Goal: Task Accomplishment & Management: Complete application form

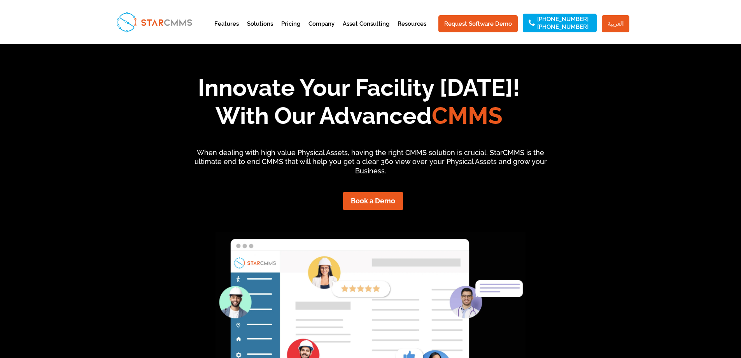
click at [615, 18] on link "العربية" at bounding box center [616, 23] width 28 height 17
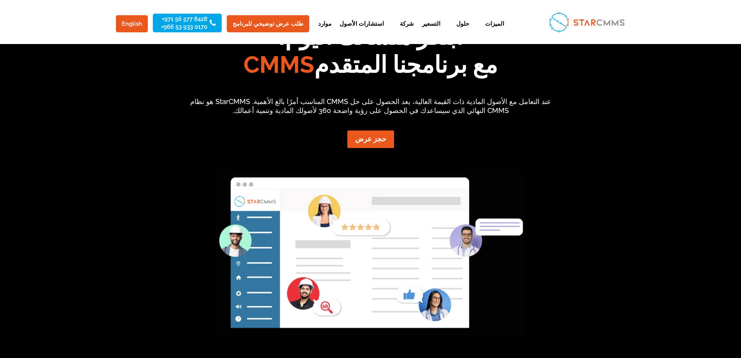
scroll to position [117, 0]
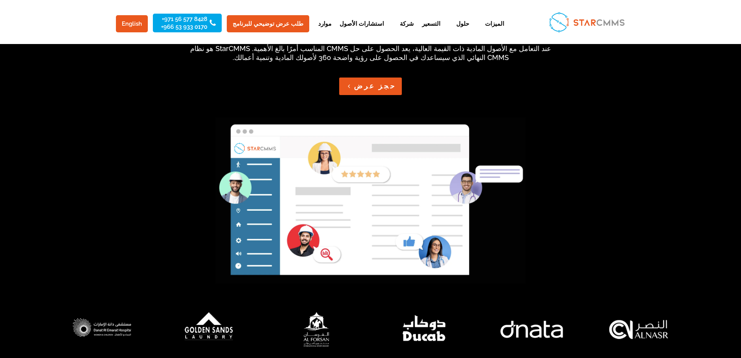
click at [377, 88] on link "حجز عرض" at bounding box center [370, 86] width 63 height 18
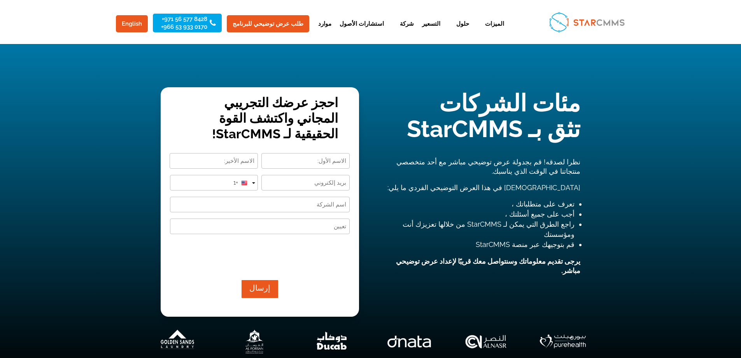
click at [299, 153] on input "First" at bounding box center [305, 161] width 88 height 16
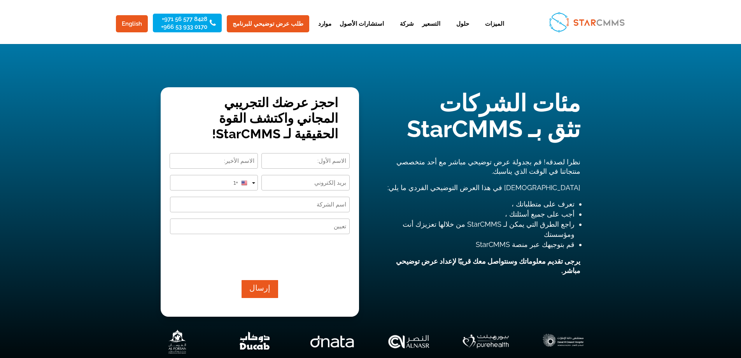
click at [301, 158] on input "First" at bounding box center [305, 161] width 88 height 16
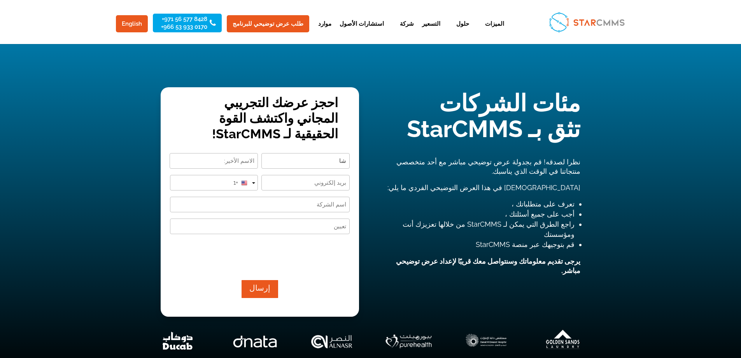
type input "ش"
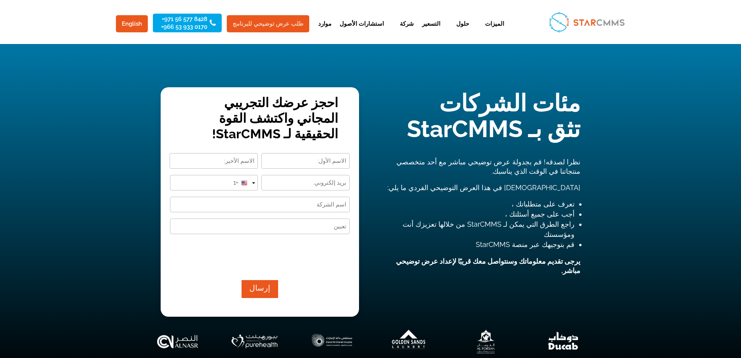
click at [274, 27] on link "طلب عرض توضيحي للبرنامج" at bounding box center [268, 23] width 82 height 17
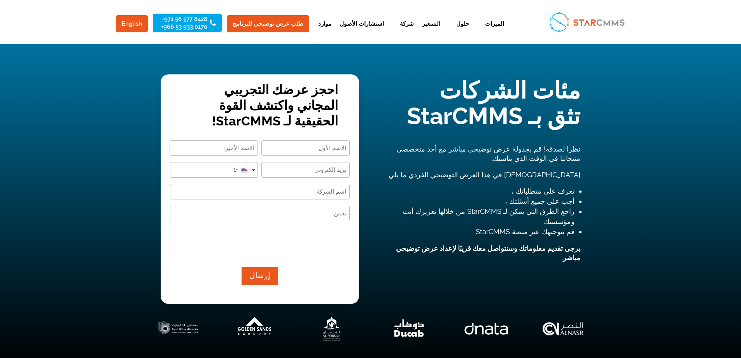
click at [331, 212] on input "Designation (Required)" at bounding box center [260, 213] width 180 height 16
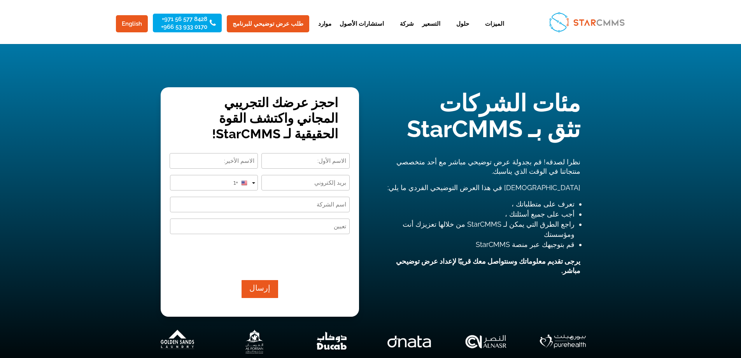
click at [310, 159] on input "First" at bounding box center [305, 161] width 88 height 16
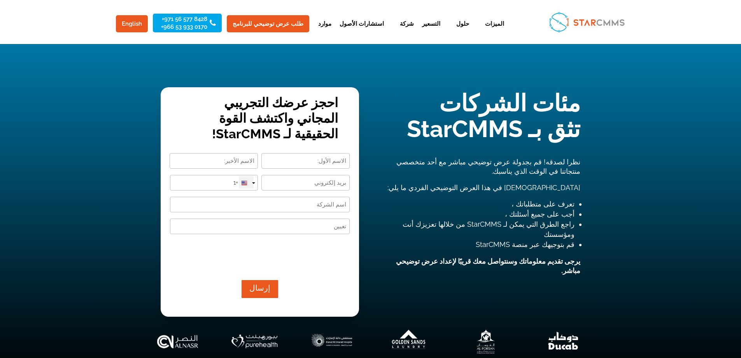
click at [246, 183] on div at bounding box center [244, 183] width 6 height 6
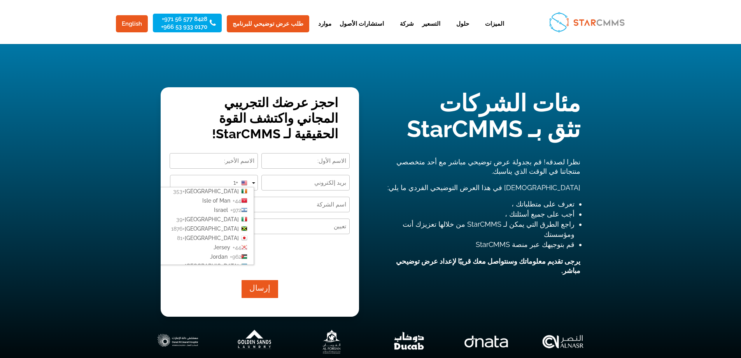
scroll to position [895, 0]
click at [226, 178] on input "+1" at bounding box center [214, 183] width 88 height 16
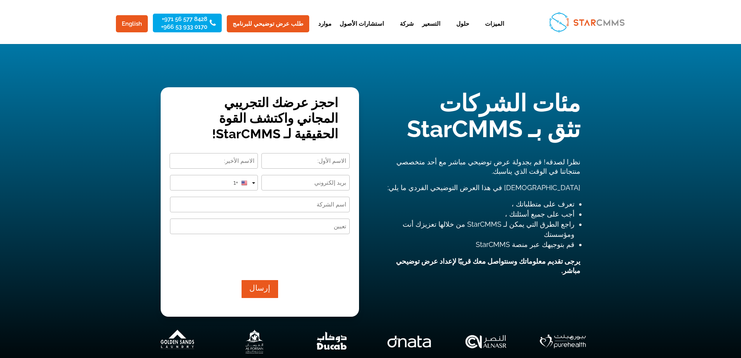
type input "+"
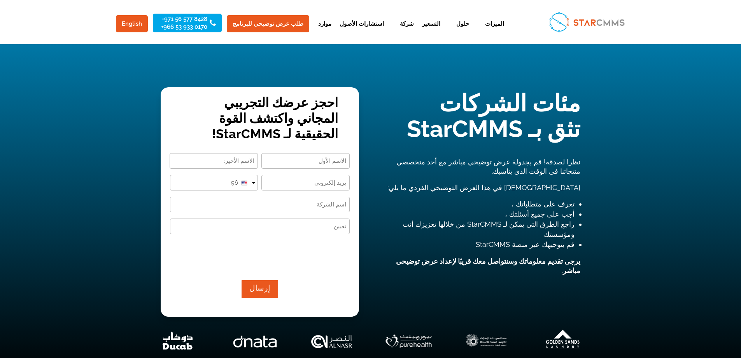
type input "9"
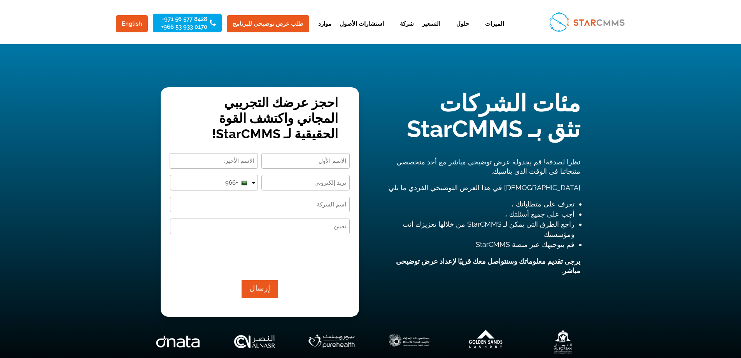
click at [211, 184] on input "+966" at bounding box center [214, 183] width 88 height 16
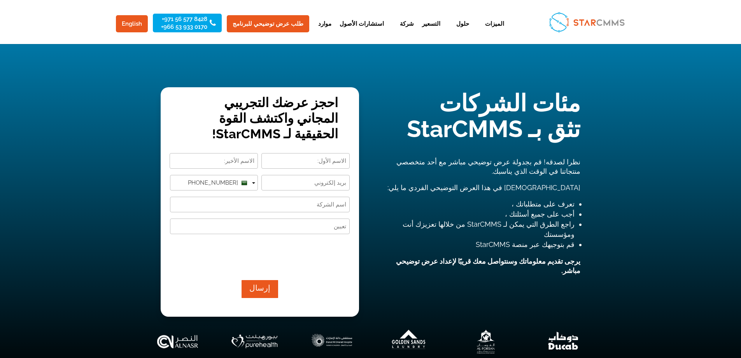
type input "[PHONE_NUMBER]"
click at [304, 205] on input "Company Name (Required)" at bounding box center [260, 204] width 180 height 16
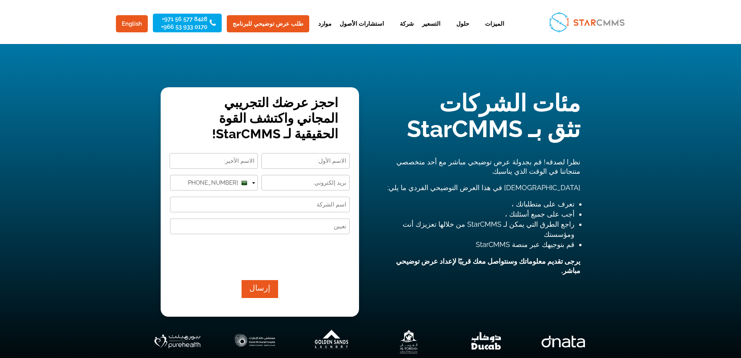
click at [232, 161] on input "Last" at bounding box center [214, 161] width 88 height 16
click at [311, 161] on input "First" at bounding box center [305, 161] width 88 height 16
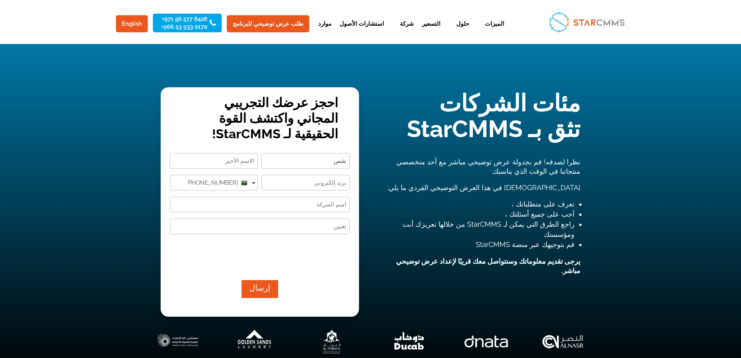
type input "ش"
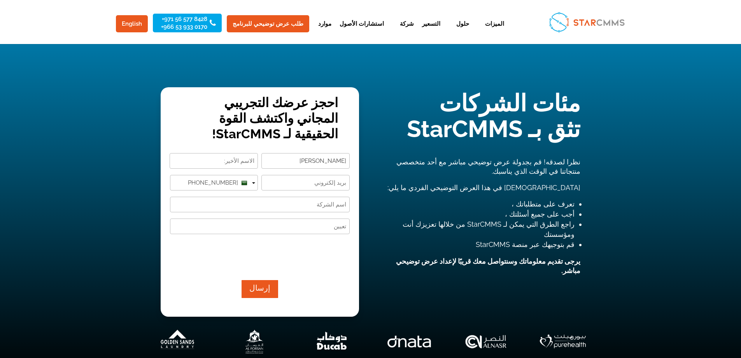
type input "ahmed"
click at [217, 164] on input "Last" at bounding box center [214, 161] width 88 height 16
type input "w"
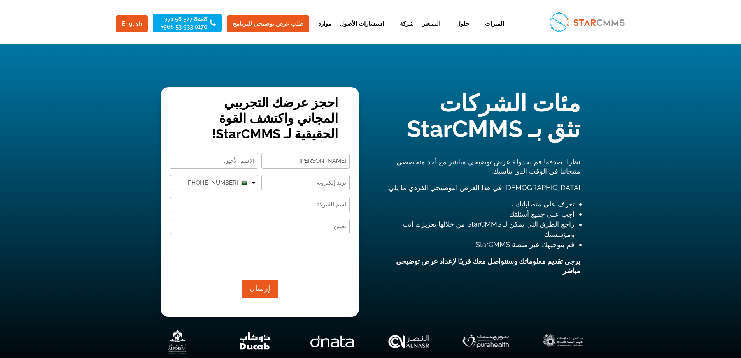
type input "e"
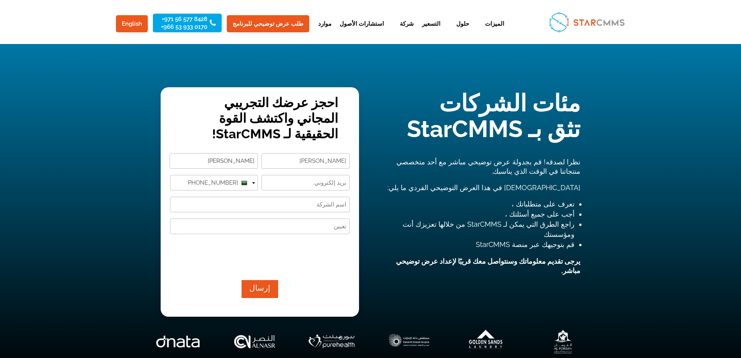
type input "Elwakil"
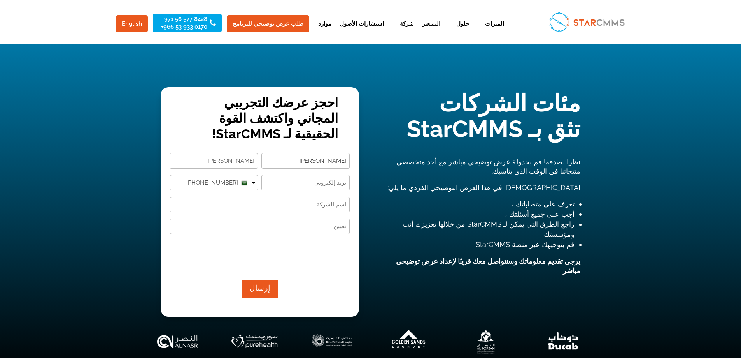
drag, startPoint x: 326, startPoint y: 160, endPoint x: 332, endPoint y: 160, distance: 5.5
click at [332, 160] on input "ahmed" at bounding box center [305, 161] width 88 height 16
type input "Ahmed"
click at [326, 183] on input "Email (Required)" at bounding box center [305, 183] width 88 height 16
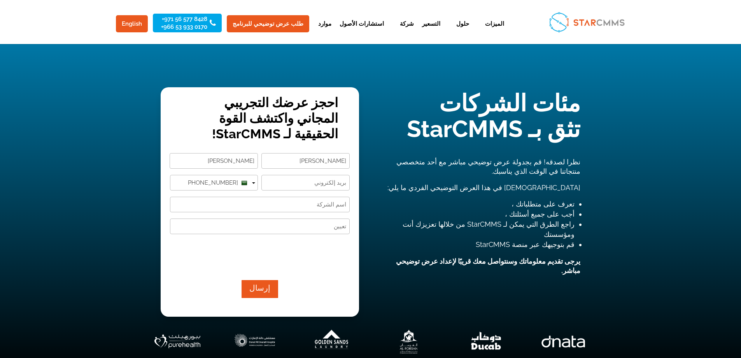
click at [318, 207] on input "Company Name (Required)" at bounding box center [260, 204] width 180 height 16
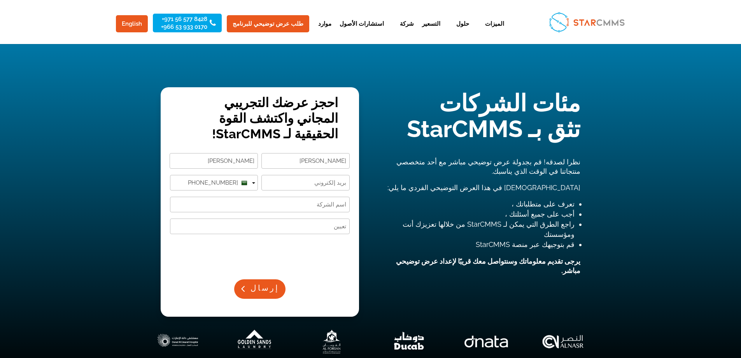
click at [267, 287] on button "إرسال" at bounding box center [259, 288] width 51 height 19
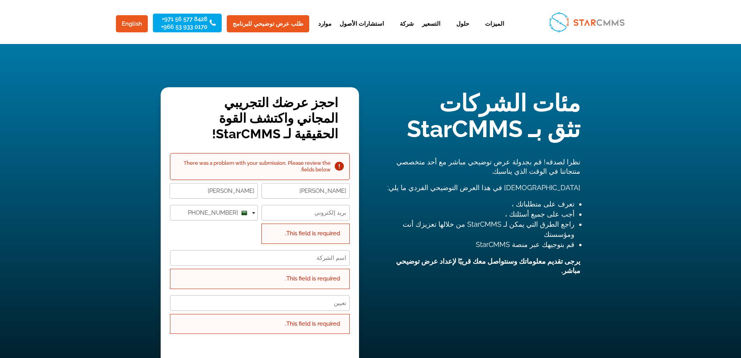
click at [244, 241] on div "Phone Number (Required) [GEOGRAPHIC_DATA] +1 [GEOGRAPHIC_DATA] +44 [GEOGRAPHIC_…" at bounding box center [214, 224] width 88 height 39
click at [314, 215] on input "Email (Required)" at bounding box center [305, 213] width 88 height 16
type input "[EMAIL_ADDRESS][DOMAIN_NAME]"
click at [320, 261] on input "Company Name (Required)" at bounding box center [260, 258] width 180 height 16
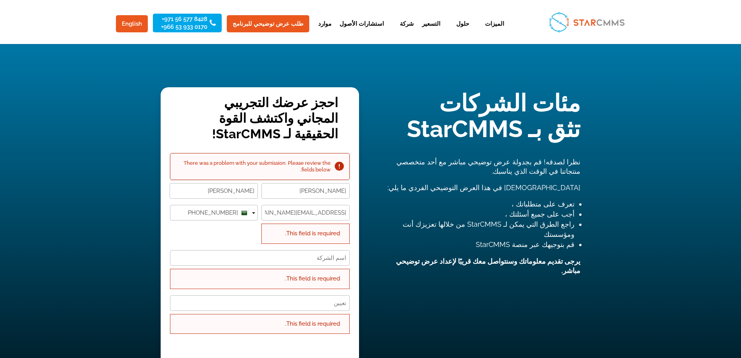
click at [306, 314] on div "This field is required." at bounding box center [260, 324] width 180 height 20
click at [308, 308] on input "Designation (Required)" at bounding box center [260, 303] width 180 height 16
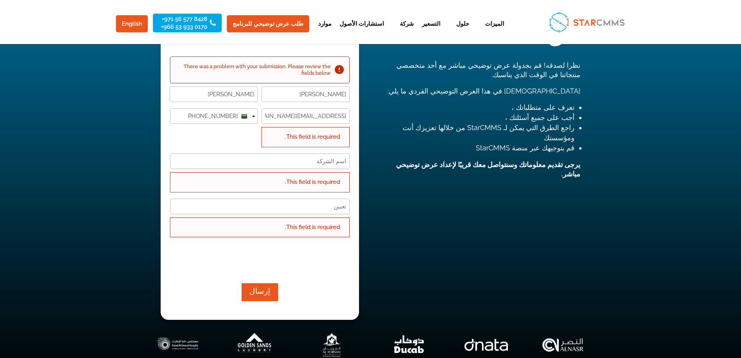
scroll to position [78, 0]
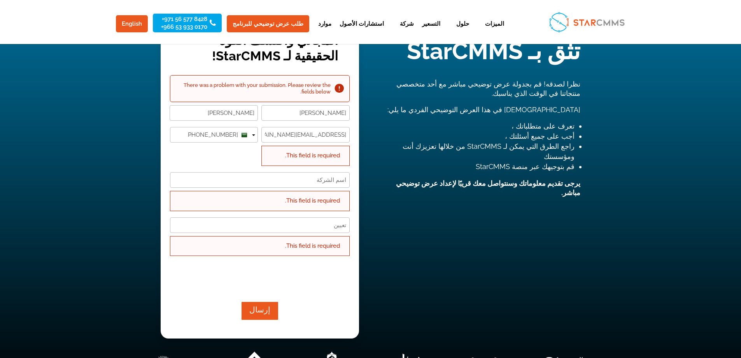
click at [332, 187] on input "Company Name (Required)" at bounding box center [260, 180] width 180 height 16
type input "l"
click at [331, 182] on input "ةشقشبهضعث" at bounding box center [260, 180] width 180 height 16
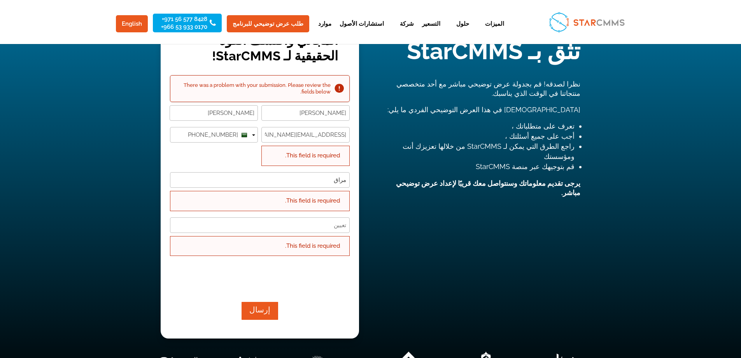
type input "مراق"
click at [310, 225] on input "Designation (Required)" at bounding box center [260, 225] width 180 height 16
type input "الصيانة والتشغيل وادارة الاصول"
click at [258, 310] on button "إرسال" at bounding box center [259, 310] width 51 height 19
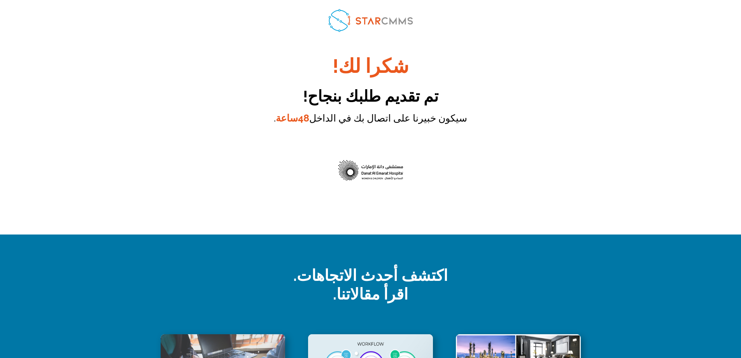
click at [246, 58] on h1 "شكرا لك!" at bounding box center [371, 67] width 420 height 23
click at [366, 24] on img at bounding box center [370, 20] width 93 height 30
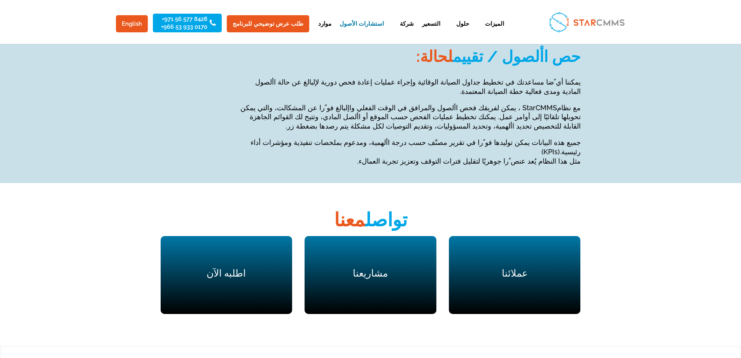
scroll to position [1284, 0]
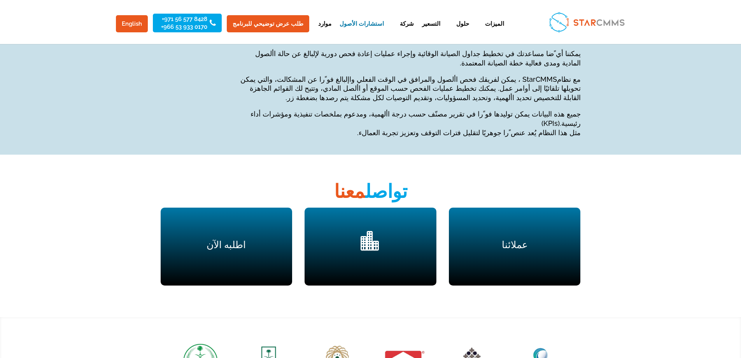
click at [350, 232] on div "مشاريعنا " at bounding box center [371, 246] width 132 height 78
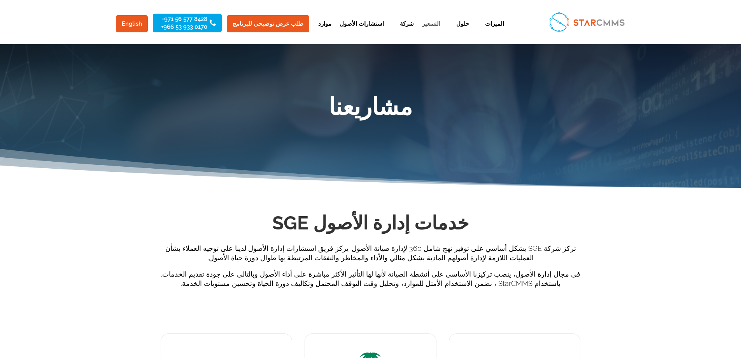
click at [422, 23] on link "التسعير" at bounding box center [431, 30] width 18 height 19
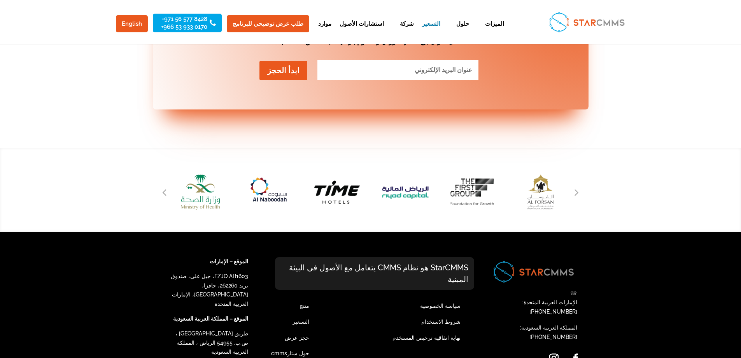
scroll to position [2134, 0]
